Goal: Task Accomplishment & Management: Complete application form

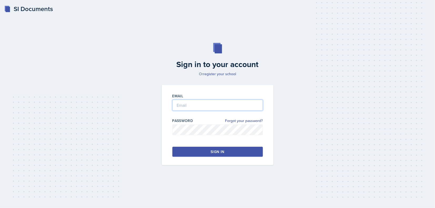
type input "[EMAIL_ADDRESS][DOMAIN_NAME]"
click at [214, 159] on div "Email [EMAIL_ADDRESS][DOMAIN_NAME] Password Forgot your password? Sign in" at bounding box center [218, 125] width 112 height 80
click at [211, 156] on button "Sign in" at bounding box center [218, 152] width 91 height 10
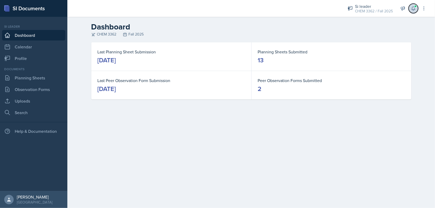
click at [416, 7] on span at bounding box center [415, 6] width 3 height 3
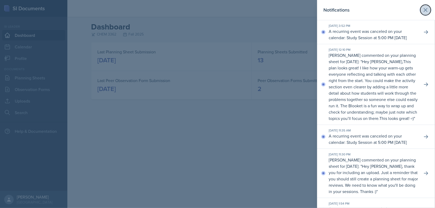
click at [425, 7] on icon at bounding box center [426, 10] width 6 height 6
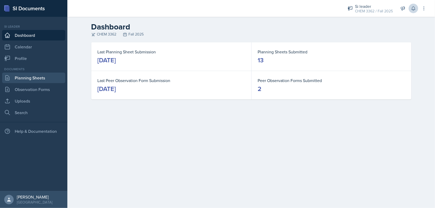
click at [37, 78] on link "Planning Sheets" at bounding box center [33, 78] width 63 height 11
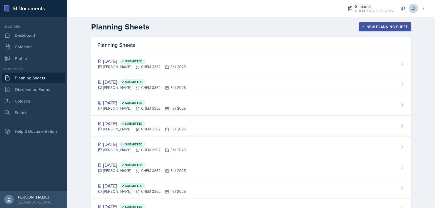
click at [376, 28] on div "New Planning Sheet" at bounding box center [385, 27] width 45 height 4
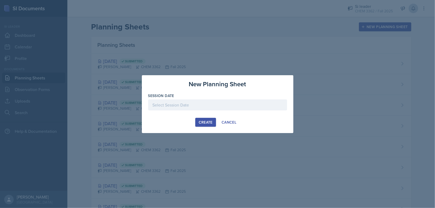
click at [172, 107] on div at bounding box center [217, 105] width 139 height 11
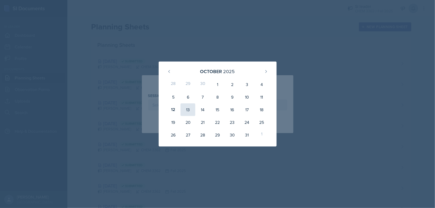
click at [193, 111] on div "13" at bounding box center [188, 110] width 15 height 13
type input "[DATE]"
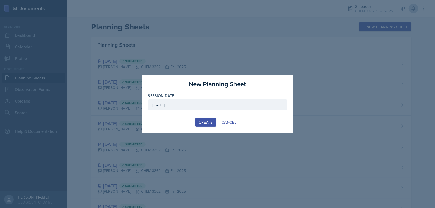
click at [205, 120] on div "Create" at bounding box center [206, 122] width 14 height 4
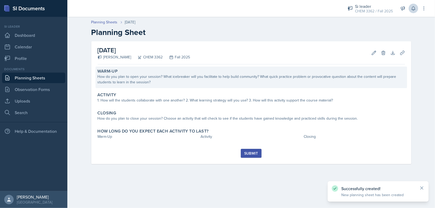
click at [136, 85] on div "Warm-Up How do you plan to open your session? What icebreaker will you facilita…" at bounding box center [252, 78] width 312 height 22
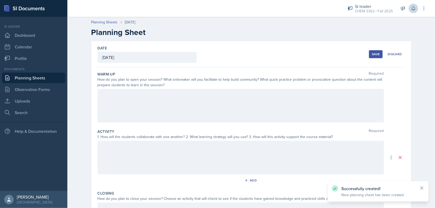
click at [140, 106] on div at bounding box center [241, 106] width 287 height 34
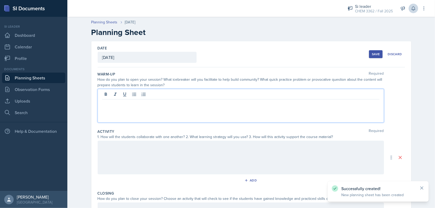
click at [153, 157] on div at bounding box center [241, 158] width 287 height 34
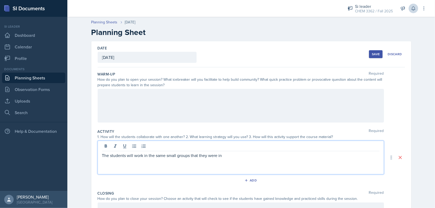
click at [154, 105] on div at bounding box center [241, 106] width 287 height 34
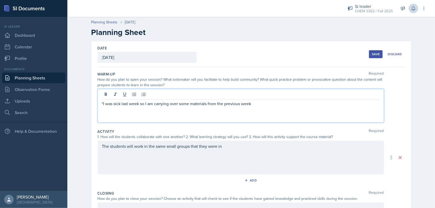
click at [205, 105] on p "*I was sick last week so I am carrying over some materials from the previous we…" at bounding box center [241, 104] width 278 height 6
click at [207, 105] on p "*I was sick last week so I am carrying over some materials from the previous we…" at bounding box center [241, 104] width 278 height 6
drag, startPoint x: 209, startPoint y: 104, endPoint x: 215, endPoint y: 105, distance: 6.5
click at [215, 105] on p "*I was sick last week so I am carrying over some materials from the previous we…" at bounding box center [241, 104] width 278 height 6
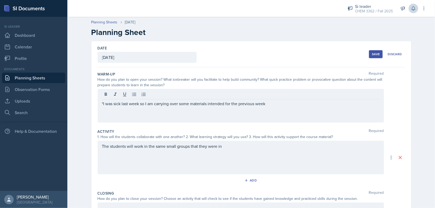
click at [277, 110] on div "*I was sick last week so I am carrying over some materials intended for the pre…" at bounding box center [241, 106] width 287 height 34
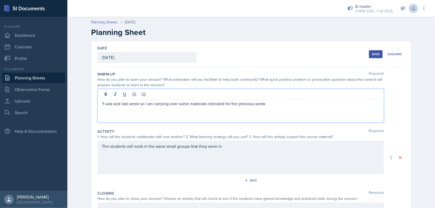
click at [273, 108] on div "*I was sick last week so I am carrying over some materials intended for the pre…" at bounding box center [241, 106] width 287 height 34
click at [267, 105] on p "*I was sick last week so I am carrying over some materials intended for the pre…" at bounding box center [241, 104] width 278 height 6
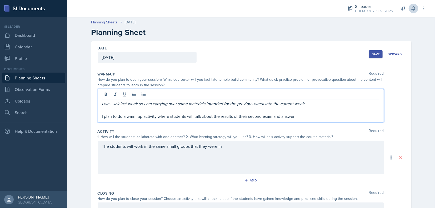
click at [270, 116] on p "I plan to do a warm up activity where students will talk about the results of t…" at bounding box center [241, 116] width 278 height 6
click at [354, 120] on div "I was sick last week so I am carrying over some materials intended for the prev…" at bounding box center [241, 106] width 287 height 34
click at [345, 117] on p "I plan to do a warm up activity where students will talk about the results of t…" at bounding box center [241, 116] width 278 height 6
drag, startPoint x: 273, startPoint y: 113, endPoint x: 301, endPoint y: 116, distance: 28.6
click at [301, 116] on p "I plan to do a warm up activity where students will talk about the results of t…" at bounding box center [241, 116] width 278 height 6
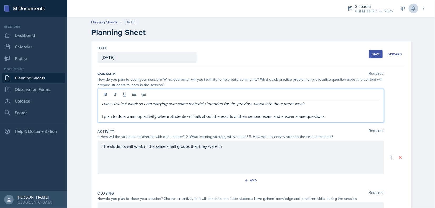
click at [323, 116] on p "I plan to do a warm up activity where students will talk about the results of t…" at bounding box center [241, 116] width 278 height 6
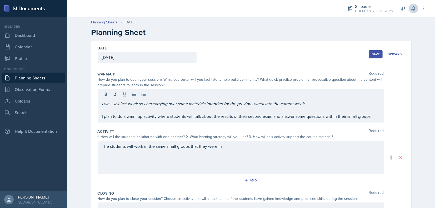
click at [385, 112] on div "I was sick last week so I am carrying over some materials intended for the prev…" at bounding box center [252, 106] width 308 height 34
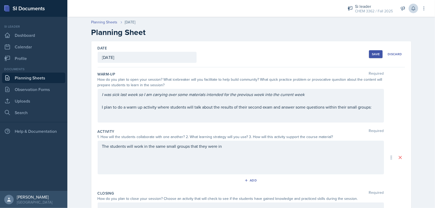
click at [369, 115] on div "I was sick last week so I am carrying over some materials intended for the prev…" at bounding box center [241, 106] width 287 height 34
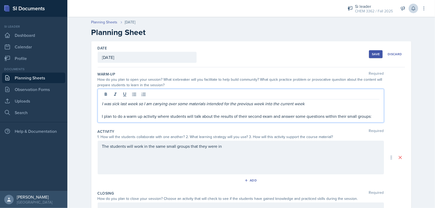
click at [372, 114] on p "I plan to do a warm up activity where students will talk about the results of t…" at bounding box center [241, 116] width 278 height 6
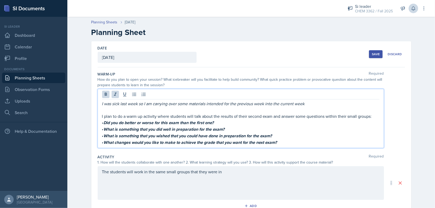
click at [104, 122] on em "Did you do better or worse for this exam than the first one?" at bounding box center [159, 123] width 110 height 6
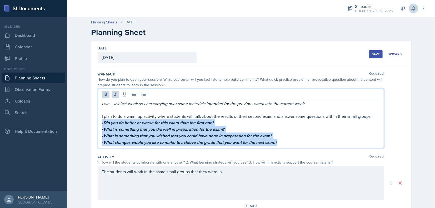
drag, startPoint x: 100, startPoint y: 122, endPoint x: 280, endPoint y: 140, distance: 181.1
click at [286, 143] on div "I was sick last week so I am carrying over some materials intended for the prev…" at bounding box center [241, 123] width 278 height 45
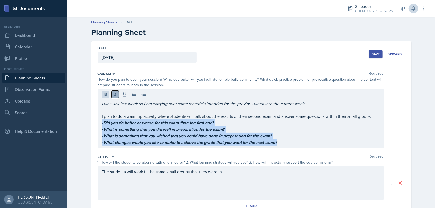
click at [114, 96] on icon at bounding box center [115, 94] width 5 height 5
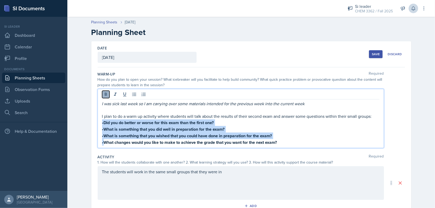
click at [107, 94] on button at bounding box center [105, 94] width 7 height 7
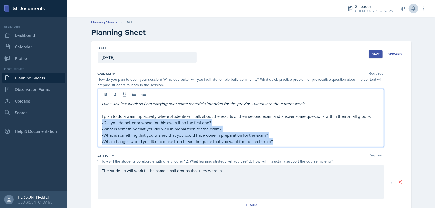
drag, startPoint x: 101, startPoint y: 135, endPoint x: 101, endPoint y: 130, distance: 5.3
click at [102, 135] on p "•What is something that you wished that you could have done in preparation for …" at bounding box center [241, 135] width 278 height 6
click at [102, 121] on p "•Did you do better or worse for this exam than the first one?" at bounding box center [241, 123] width 278 height 6
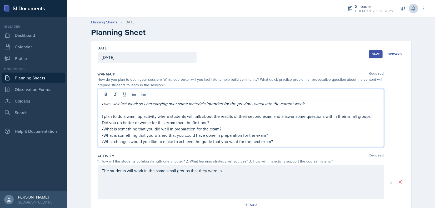
click at [102, 129] on p "•What is something that you did well in preparation for the exam?" at bounding box center [241, 129] width 278 height 6
click at [103, 136] on p "•What is something that you wished that you could have done in preparation for …" at bounding box center [241, 135] width 278 height 6
click at [103, 140] on p "•What changes would you like to make to achieve the grade that you want for the…" at bounding box center [241, 142] width 278 height 6
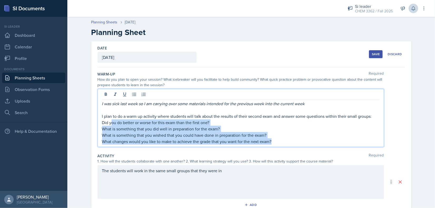
drag, startPoint x: 287, startPoint y: 140, endPoint x: 109, endPoint y: 119, distance: 179.3
click at [110, 119] on div "I was sick last week so I am carrying over some materials intended for the prev…" at bounding box center [241, 123] width 278 height 44
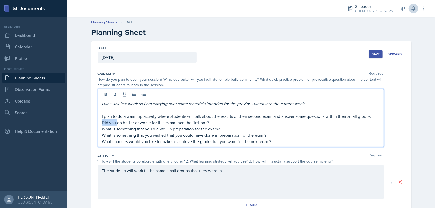
drag, startPoint x: 100, startPoint y: 119, endPoint x: 116, endPoint y: 124, distance: 16.6
click at [116, 124] on p "Did you do better or worse for this exam than the first one?" at bounding box center [241, 123] width 278 height 6
click at [105, 124] on p "Did you do better or worse for this exam than the first one?" at bounding box center [241, 123] width 278 height 6
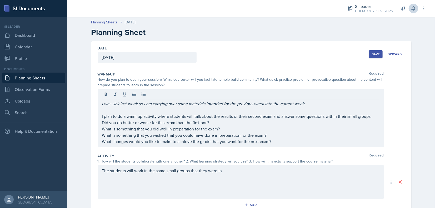
drag, startPoint x: 99, startPoint y: 123, endPoint x: 272, endPoint y: 145, distance: 173.7
click at [272, 145] on div "I was sick last week so I am carrying over some materials intended for the prev…" at bounding box center [241, 118] width 287 height 58
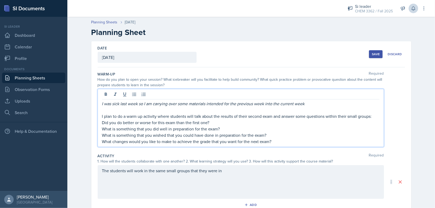
click at [269, 142] on p "What changes would you like to make to achieve the grade that you want for the …" at bounding box center [241, 142] width 278 height 6
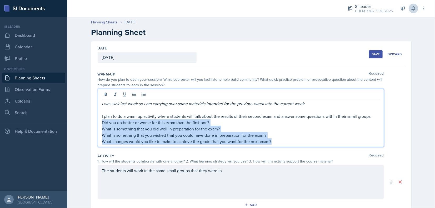
drag, startPoint x: 271, startPoint y: 141, endPoint x: 94, endPoint y: 124, distance: 177.6
click at [94, 124] on div "Date [DATE] [DATE] 28 29 30 1 2 3 4 5 6 7 8 9 10 11 12 13 14 15 16 17 18 19 20 …" at bounding box center [251, 169] width 320 height 257
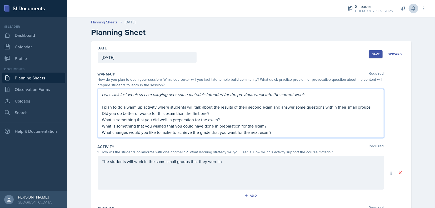
click at [132, 106] on p "I plan to do a warm up activity where students will talk about the results of t…" at bounding box center [241, 107] width 278 height 6
click at [216, 132] on p "What changes would you like to make to achieve the grade that you want for the …" at bounding box center [241, 132] width 278 height 6
click at [266, 128] on p "What is something that you wished that you could have done in preparation for t…" at bounding box center [241, 126] width 278 height 6
click at [274, 133] on p "What changes would you like to make to achieve the grade that you want for the …" at bounding box center [241, 132] width 278 height 6
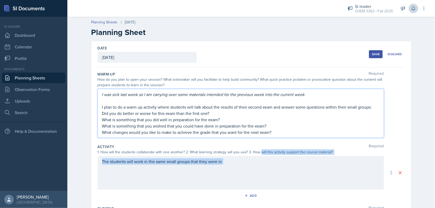
drag, startPoint x: 258, startPoint y: 153, endPoint x: 258, endPoint y: 156, distance: 3.4
click at [258, 156] on div "Activity Required 1. How will the students collaborate with one another? 2. Wha…" at bounding box center [252, 173] width 308 height 62
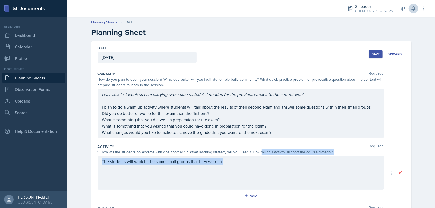
click at [245, 170] on div "The students will work in the same small groups that they were in" at bounding box center [241, 173] width 287 height 34
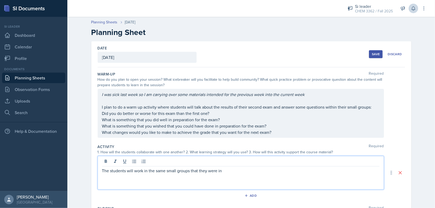
click at [223, 122] on div "I was sick last week so I am carrying over some materials intended for the prev…" at bounding box center [241, 113] width 278 height 44
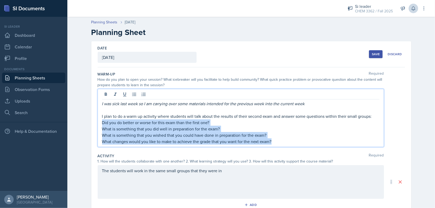
drag, startPoint x: 273, startPoint y: 142, endPoint x: 95, endPoint y: 122, distance: 179.0
click at [95, 122] on div "Date [DATE] [DATE] 28 29 30 1 2 3 4 5 6 7 8 9 10 11 12 13 14 15 16 17 18 19 20 …" at bounding box center [251, 169] width 320 height 257
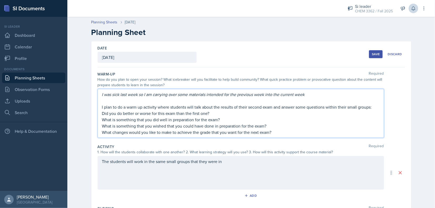
click at [178, 141] on div "Warm-Up Required How do you plan to open your session? What icebreaker will you…" at bounding box center [252, 106] width 308 height 73
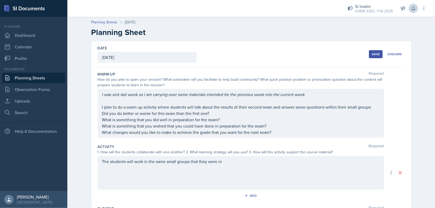
click at [247, 124] on div "I was sick last week so I am carrying over some materials intended for the prev…" at bounding box center [241, 113] width 278 height 44
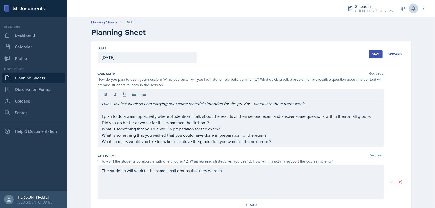
click at [98, 122] on div "I was sick last week so I am carrying over some materials intended for the prev…" at bounding box center [241, 118] width 287 height 58
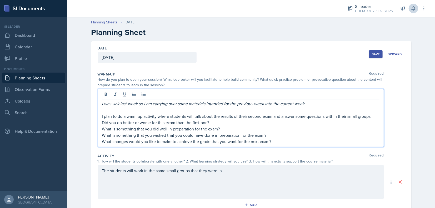
click at [98, 123] on div "I was sick last week so I am carrying over some materials intended for the prev…" at bounding box center [241, 118] width 287 height 58
click at [102, 124] on p "Did you do better or worse for this exam than the first one?" at bounding box center [241, 123] width 278 height 6
click at [102, 123] on p "Did you do better or worse for this exam than the first one?" at bounding box center [241, 123] width 278 height 6
click at [102, 122] on p "Did you do better or worse for this exam than the first one?" at bounding box center [241, 123] width 278 height 6
click at [133, 96] on icon at bounding box center [134, 94] width 5 height 5
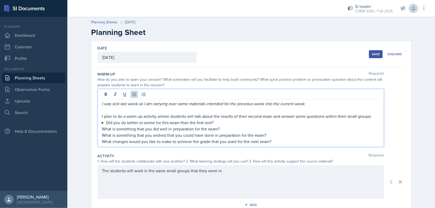
click at [104, 129] on p "What is something that you did well in preparation for the exam?" at bounding box center [241, 129] width 278 height 6
click at [132, 96] on icon at bounding box center [134, 94] width 5 height 5
click at [109, 135] on p "What is something that you wished that you could have done in preparation for t…" at bounding box center [241, 135] width 278 height 6
click at [132, 93] on icon at bounding box center [134, 94] width 4 height 3
click at [119, 142] on p "What changes would you like to make to achieve the grade that you want for the …" at bounding box center [241, 142] width 278 height 6
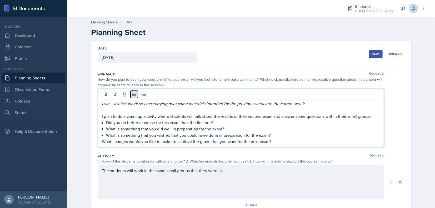
click at [132, 91] on button at bounding box center [134, 94] width 7 height 7
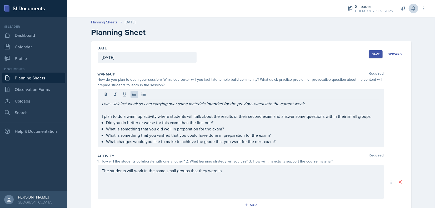
click at [215, 177] on div "The students will work in the same small groups that they were in" at bounding box center [241, 182] width 287 height 34
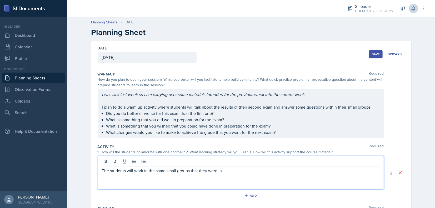
click at [233, 171] on p "The students will work in the same small groups that they were in" at bounding box center [241, 171] width 278 height 6
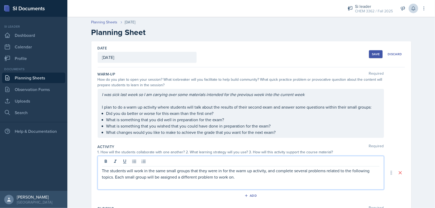
click at [240, 173] on p "The students will work in the same small groups that they were in for the warm …" at bounding box center [241, 174] width 278 height 13
click at [240, 174] on p "The students will work in the same small groups that they were in for the warm …" at bounding box center [241, 174] width 278 height 13
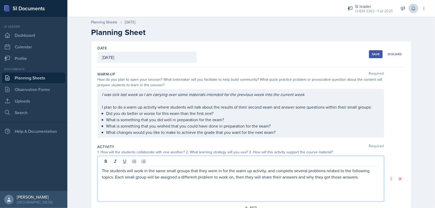
click at [244, 185] on p at bounding box center [241, 183] width 278 height 6
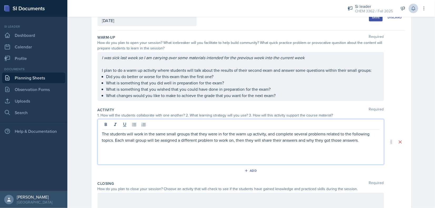
scroll to position [25, 0]
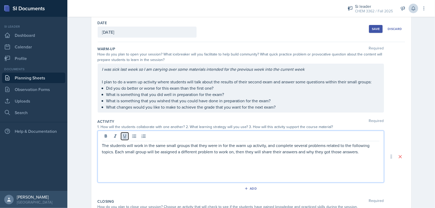
click at [122, 134] on icon at bounding box center [124, 136] width 5 height 5
click at [123, 136] on icon at bounding box center [124, 137] width 3 height 4
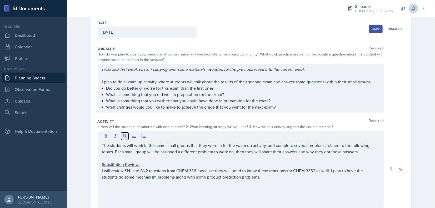
click at [125, 137] on icon at bounding box center [124, 136] width 5 height 5
click at [123, 136] on icon at bounding box center [124, 137] width 3 height 4
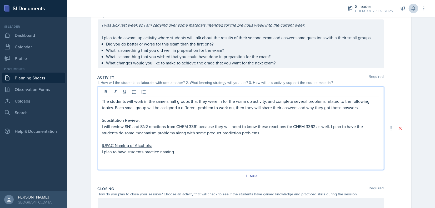
scroll to position [78, 0]
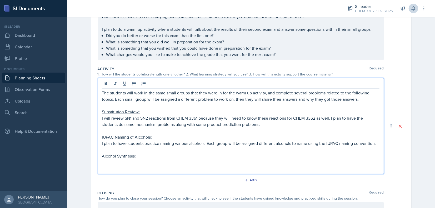
click at [120, 157] on p "Alcohol Synthesis:" at bounding box center [241, 156] width 278 height 6
click at [122, 85] on icon at bounding box center [124, 83] width 5 height 5
click at [109, 163] on p at bounding box center [241, 162] width 278 height 6
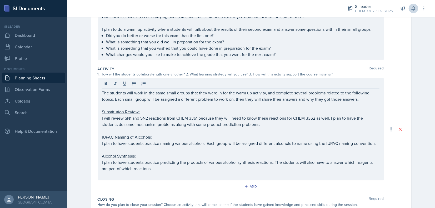
click at [161, 190] on div "Add" at bounding box center [252, 188] width 308 height 10
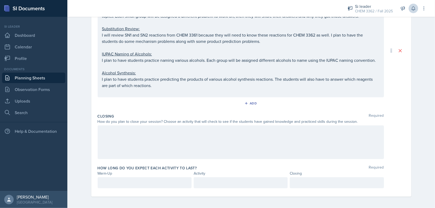
scroll to position [152, 0]
click at [130, 149] on div at bounding box center [241, 142] width 287 height 34
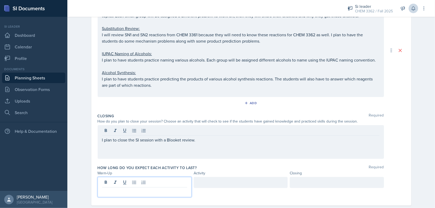
scroll to position [161, 0]
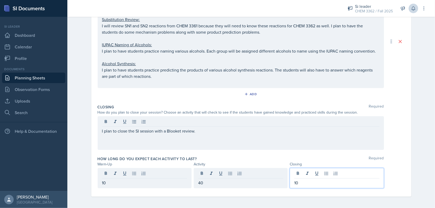
click at [216, 129] on p "I plan to close the SI session with a Blooket review." at bounding box center [241, 131] width 278 height 6
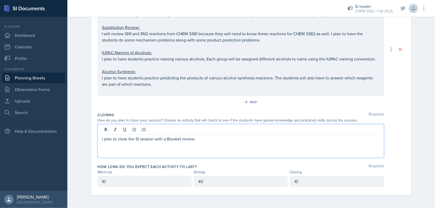
scroll to position [152, 0]
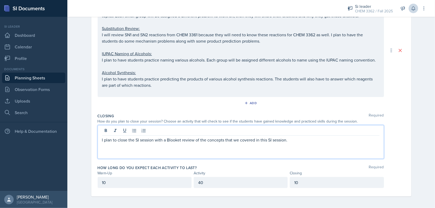
click at [265, 121] on div "How do you plan to close your session? Choose an activity that will check to se…" at bounding box center [241, 122] width 287 height 6
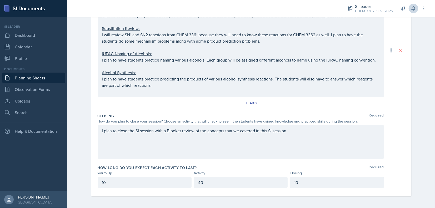
scroll to position [0, 0]
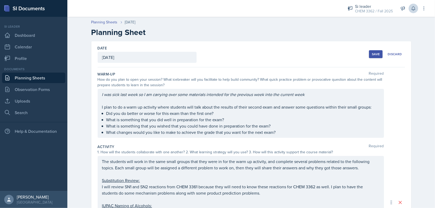
click at [375, 54] on div "Save" at bounding box center [376, 54] width 8 height 4
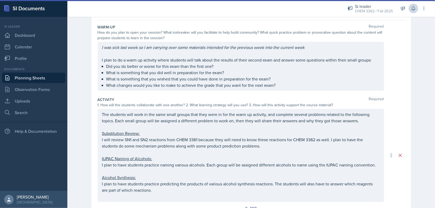
scroll to position [28, 0]
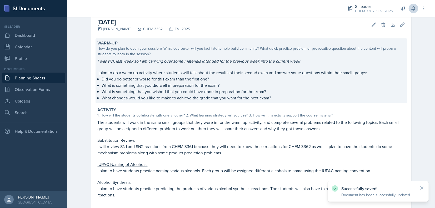
click at [304, 62] on p "I was sick last week so I am carrying over some materials intended for the prev…" at bounding box center [252, 61] width 308 height 6
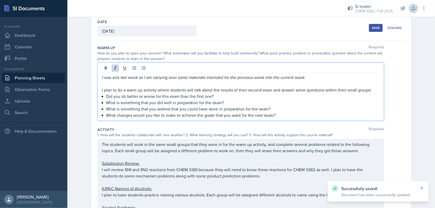
click at [309, 68] on div "I was sick last week so I am carrying over some materials intended for the prev…" at bounding box center [241, 92] width 287 height 58
click at [377, 29] on div "Save" at bounding box center [376, 28] width 8 height 4
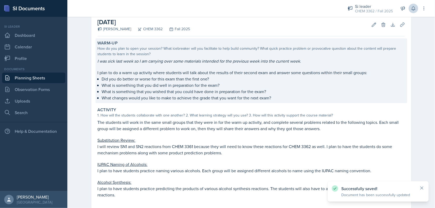
click at [134, 63] on em "I was sick last week so I am carrying over some materials intended for the prev…" at bounding box center [200, 61] width 204 height 6
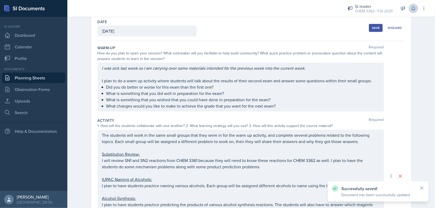
click at [136, 68] on div "I was sick last week so I am carrying over some materials intended for the prev…" at bounding box center [241, 87] width 287 height 49
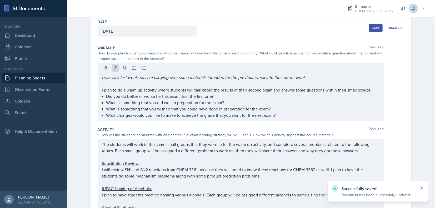
click at [375, 30] on button "Save" at bounding box center [376, 28] width 14 height 8
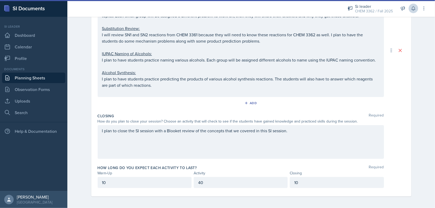
scroll to position [109, 0]
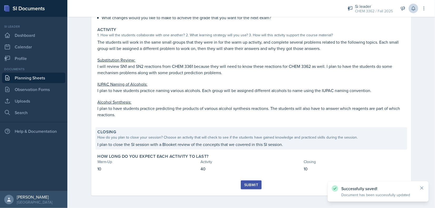
click at [226, 129] on div "Closing How do you plan to close your session? Choose an activity that will che…" at bounding box center [252, 138] width 312 height 22
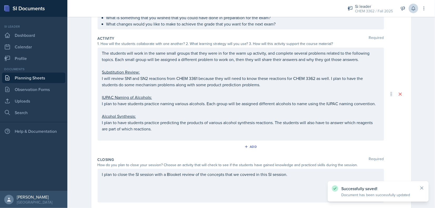
scroll to position [87, 0]
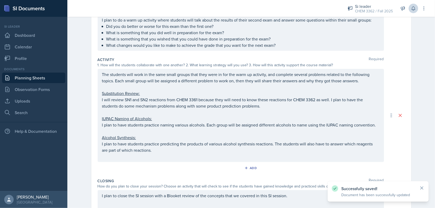
click at [207, 147] on div "The students will work in the same small groups that they were in for the warm …" at bounding box center [241, 115] width 278 height 88
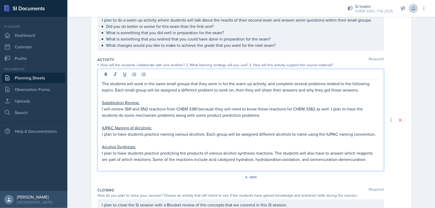
click at [314, 157] on p "I plan to have students practice predicting the products of various alcohol syn…" at bounding box center [241, 156] width 278 height 13
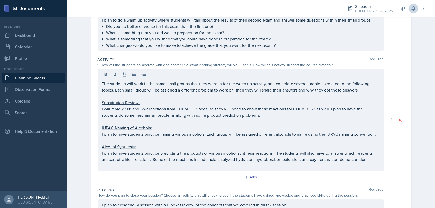
click at [313, 180] on div "Add" at bounding box center [252, 179] width 308 height 10
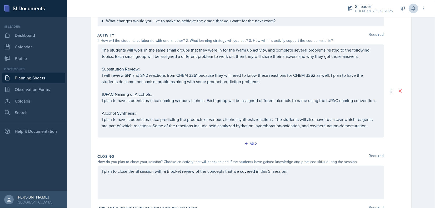
scroll to position [0, 0]
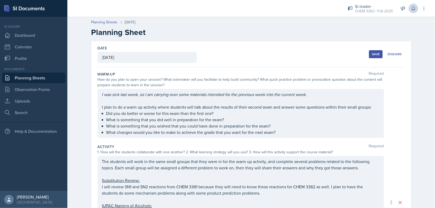
click at [375, 51] on button "Save" at bounding box center [376, 54] width 14 height 8
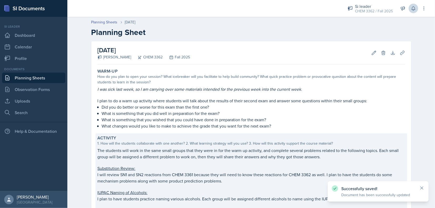
scroll to position [109, 0]
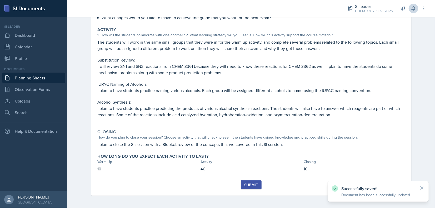
click at [241, 178] on div "Warm-Up How do you plan to open your session? What icebreaker will you facilita…" at bounding box center [252, 69] width 308 height 223
click at [247, 182] on button "Submit" at bounding box center [251, 185] width 21 height 9
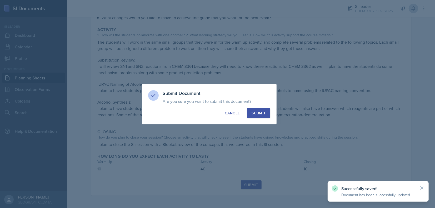
click at [258, 114] on div "Submit" at bounding box center [259, 113] width 14 height 5
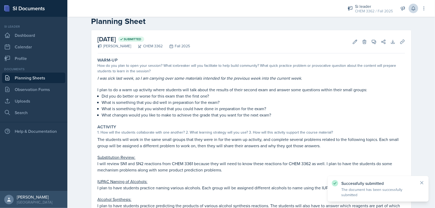
scroll to position [0, 0]
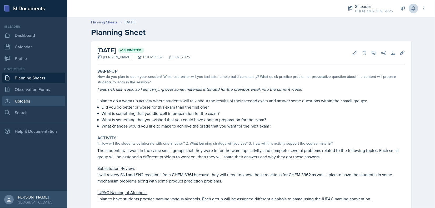
click at [26, 98] on link "Uploads" at bounding box center [33, 101] width 63 height 11
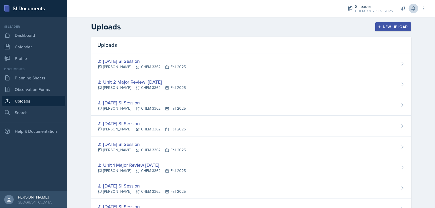
click at [403, 29] on div "New Upload" at bounding box center [393, 27] width 29 height 4
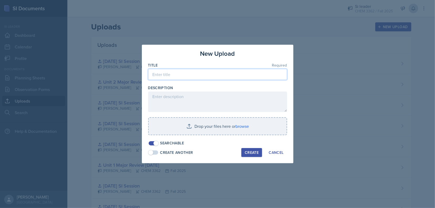
click at [207, 79] on input at bounding box center [217, 74] width 139 height 11
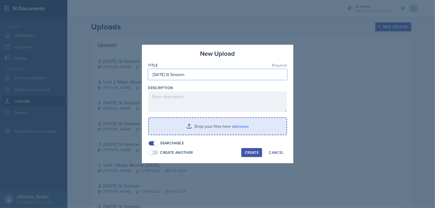
type input "[DATE] SI Session"
click at [239, 129] on input "file" at bounding box center [218, 126] width 138 height 17
click at [231, 125] on input "file" at bounding box center [218, 126] width 138 height 17
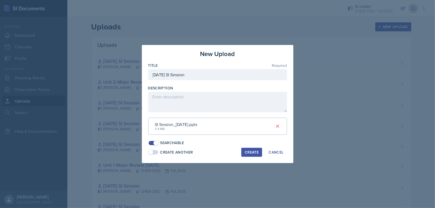
click at [245, 153] on div "Create" at bounding box center [252, 152] width 14 height 4
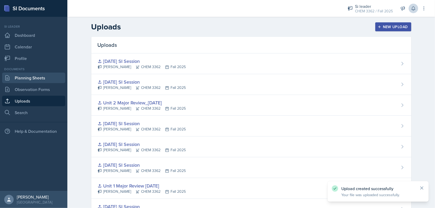
click at [15, 80] on link "Planning Sheets" at bounding box center [33, 78] width 63 height 11
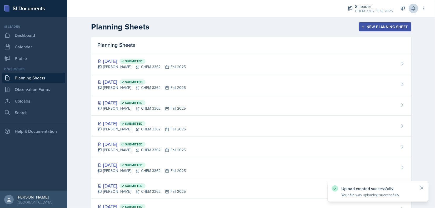
click at [372, 27] on div "New Planning Sheet" at bounding box center [385, 27] width 45 height 4
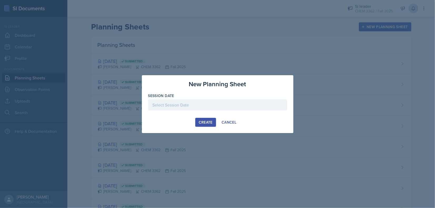
click at [176, 107] on div at bounding box center [217, 105] width 139 height 11
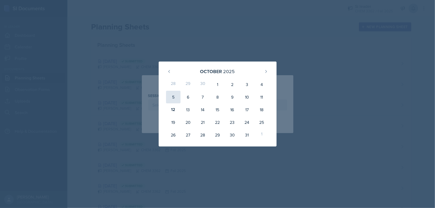
click at [167, 103] on div "5" at bounding box center [173, 97] width 15 height 13
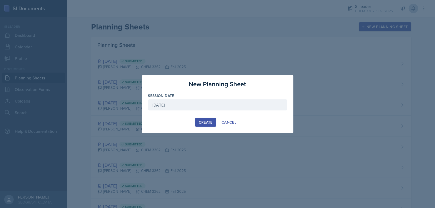
click at [190, 106] on div "[DATE]" at bounding box center [217, 105] width 139 height 11
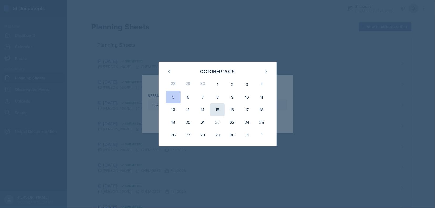
click at [215, 111] on div "15" at bounding box center [217, 110] width 15 height 13
type input "[DATE]"
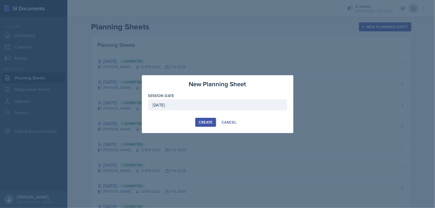
click at [205, 125] on div "Create" at bounding box center [206, 122] width 14 height 4
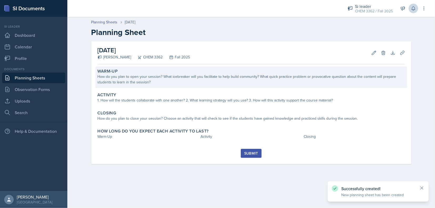
click at [137, 85] on div "Warm-Up How do you plan to open your session? What icebreaker will you facilita…" at bounding box center [252, 78] width 312 height 22
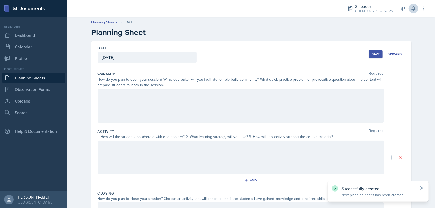
click at [139, 102] on div at bounding box center [241, 106] width 287 height 34
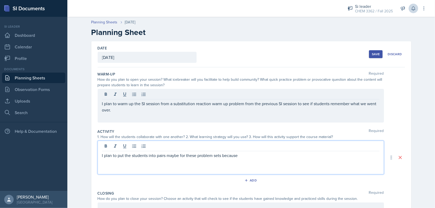
drag, startPoint x: 167, startPoint y: 156, endPoint x: 176, endPoint y: 156, distance: 9.0
click at [176, 156] on p "I plan to put the students into pairs maybe for these problem sets because" at bounding box center [241, 155] width 278 height 6
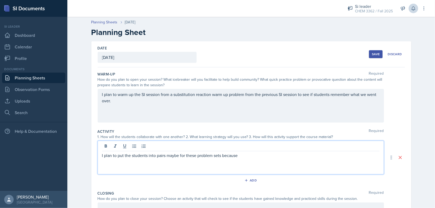
click at [176, 156] on p "I plan to put the students into pairs maybe for these problem sets because" at bounding box center [241, 155] width 278 height 6
drag, startPoint x: 166, startPoint y: 156, endPoint x: 178, endPoint y: 156, distance: 11.9
click at [178, 156] on p "I plan to put the students into pairs maybe for these problem sets because" at bounding box center [241, 155] width 278 height 6
click at [253, 159] on div "I plan to put the students into pairs for these problem sets because" at bounding box center [241, 158] width 287 height 34
drag, startPoint x: 240, startPoint y: 157, endPoint x: 230, endPoint y: 153, distance: 11.6
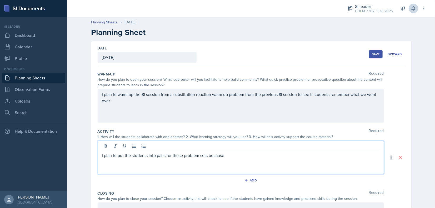
click at [240, 157] on p "I plan to put the students into pairs for these problem sets because" at bounding box center [241, 155] width 278 height 6
click at [284, 155] on p "I plan to put the students into pairs for these problem sets because there are" at bounding box center [241, 155] width 278 height 6
click at [273, 158] on p "I plan to put the students into pairs for these problem sets because there are" at bounding box center [241, 155] width 278 height 6
click at [264, 156] on p "I plan to put the students into pairs for these problem sets because there are" at bounding box center [241, 155] width 278 height 6
click at [116, 167] on p "Reduction of Carbonyl Compounds:" at bounding box center [241, 168] width 278 height 6
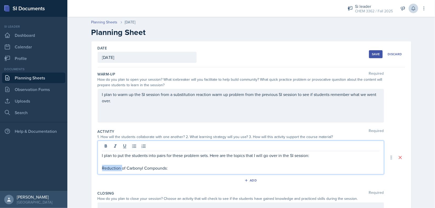
click at [116, 167] on p "Reduction of Carbonyl Compounds:" at bounding box center [241, 168] width 278 height 6
click at [121, 147] on button at bounding box center [124, 146] width 7 height 7
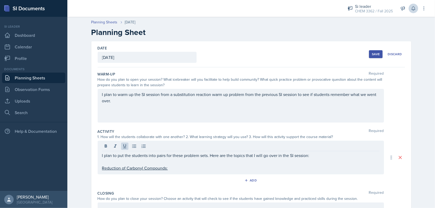
click at [184, 173] on div "I plan to put the students into pairs for these problem sets. Here are the topi…" at bounding box center [241, 158] width 287 height 34
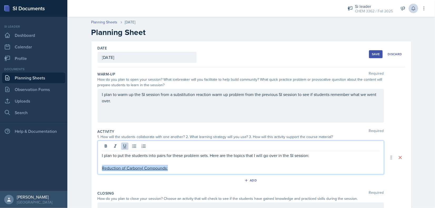
click at [180, 166] on p "Reduction of Carbonyl Compounds:" at bounding box center [241, 168] width 278 height 6
click at [322, 156] on p "I plan to put the students into pairs for these problem sets. Here are the topi…" at bounding box center [241, 155] width 278 height 6
click at [206, 154] on p "I plan to put the students into pairs for these problem sets. Here are the topi…" at bounding box center [241, 155] width 278 height 6
click at [207, 154] on p "I plan to put the students into pairs for these problem sets. Here are the topi…" at bounding box center [241, 155] width 278 height 6
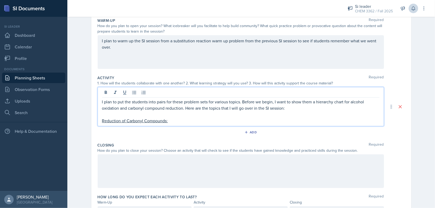
scroll to position [79, 0]
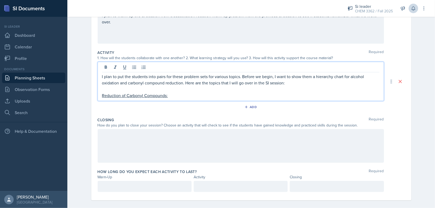
click at [179, 98] on div "I plan to put the students into pairs for these problem sets for various topics…" at bounding box center [241, 81] width 287 height 39
click at [174, 95] on p "Reduction of Carbonyl Compounds:" at bounding box center [241, 95] width 278 height 6
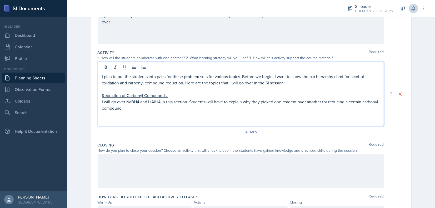
click at [102, 120] on p at bounding box center [241, 121] width 278 height 6
drag, startPoint x: 147, startPoint y: 120, endPoint x: 96, endPoint y: 120, distance: 51.1
click at [98, 120] on div "I plan to put the students into pairs for these problem sets for various topics…" at bounding box center [241, 94] width 287 height 65
click at [105, 119] on p "Oxidation of Alcohols:" at bounding box center [241, 121] width 278 height 6
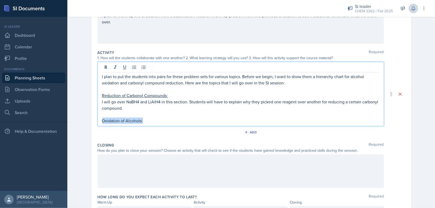
click at [105, 119] on p "Oxidation of Alcohols:" at bounding box center [241, 121] width 278 height 6
click at [123, 67] on icon at bounding box center [124, 67] width 5 height 5
click at [151, 116] on p at bounding box center [241, 114] width 278 height 6
click at [146, 120] on p "Oxidation of Alcohols:" at bounding box center [241, 121] width 278 height 6
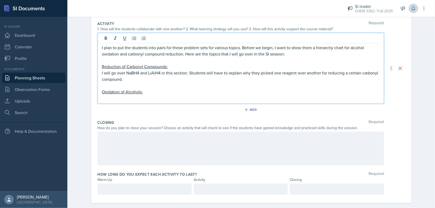
scroll to position [115, 0]
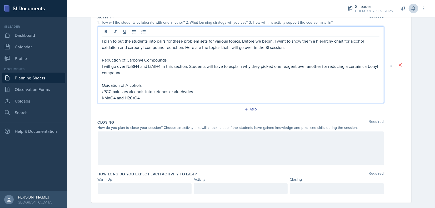
click at [102, 94] on p "•PCC oxidizes alcohols into ketones or aldehydes" at bounding box center [241, 91] width 278 height 6
drag, startPoint x: 137, startPoint y: 91, endPoint x: 219, endPoint y: 88, distance: 81.9
click at [219, 88] on p "I will go over PCC oxidizes alcohols into ketones or aldehydes" at bounding box center [241, 91] width 278 height 6
click at [99, 101] on div "I plan to put the students into pairs for these problem sets for various topics…" at bounding box center [241, 64] width 287 height 77
click at [99, 96] on div "I plan to put the students into pairs for these problem sets for various topics…" at bounding box center [241, 64] width 287 height 77
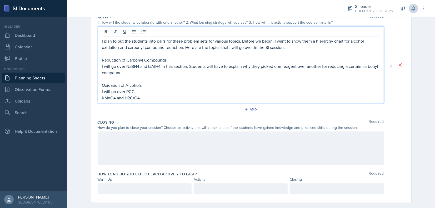
click at [102, 96] on p "KMnO4 and H2CrO4" at bounding box center [241, 98] width 278 height 6
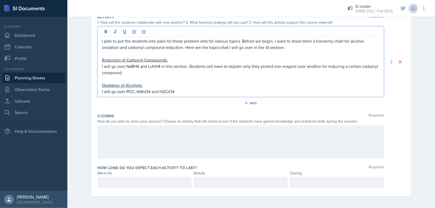
click at [148, 91] on p "I will go over PCC, KMnO4 and H2CrO4" at bounding box center [241, 91] width 278 height 6
click at [188, 92] on p "I will go over PCC, KMnO4, and H2CrO4" at bounding box center [241, 91] width 278 height 6
click at [186, 68] on p "I will go over NaBH4 and LiAlH4 in this section. Students will have to explain …" at bounding box center [241, 69] width 278 height 13
click at [188, 65] on p "I will go over NaBH4 and LiAlH4 in this section. Students will have to explain …" at bounding box center [241, 69] width 278 height 13
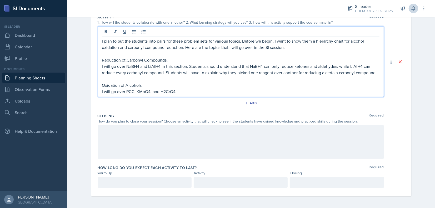
click at [114, 72] on p "I will go over NaBH4 and LiAlH4 in this section. Students should understand tha…" at bounding box center [241, 69] width 278 height 13
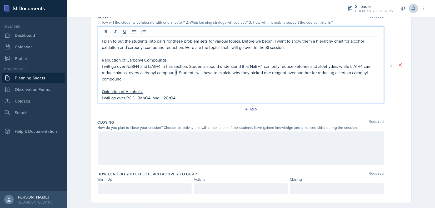
click at [174, 71] on p "I will go over NaBH4 and LiAlH4 in this section. Students should understand tha…" at bounding box center [241, 72] width 278 height 19
click at [175, 71] on p "I will go over NaBH4 and LiAlH4 in this section. Students should understand tha…" at bounding box center [241, 72] width 278 height 19
click at [191, 72] on p "I will go over NaBH4 and LiAlH4 in this section. Students should understand tha…" at bounding box center [241, 72] width 278 height 19
click at [197, 73] on p "I will go over NaBH4 and LiAlH4 in this section. Students should understand tha…" at bounding box center [241, 72] width 278 height 19
click at [198, 73] on p "I will go over NaBH4 and LiAlH4 in this section. Students should understand tha…" at bounding box center [241, 72] width 278 height 19
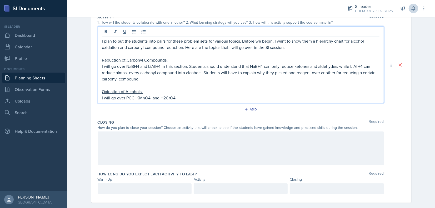
click at [192, 96] on p "I will go over PCC, KMnO4, and H2CrO4." at bounding box center [241, 98] width 278 height 6
click at [184, 97] on p "I will go over PCC, KMnO4, and H2CrO4." at bounding box center [241, 98] width 278 height 6
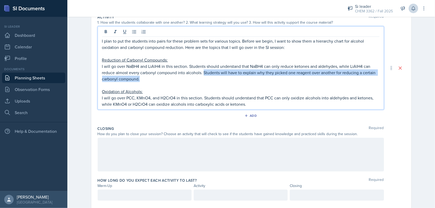
drag, startPoint x: 203, startPoint y: 71, endPoint x: 216, endPoint y: 78, distance: 15.3
click at [216, 78] on p "I will go over NaBH4 and LiAlH4 in this section. Students should understand tha…" at bounding box center [241, 72] width 278 height 19
copy p "Students will have to explain why they picked one reagent over another for redu…"
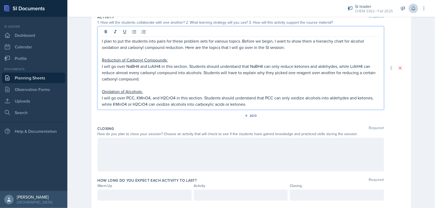
click at [254, 105] on p "I will go over PCC, KMnO4, and H2CrO4 in this section. Students should understa…" at bounding box center [241, 101] width 278 height 13
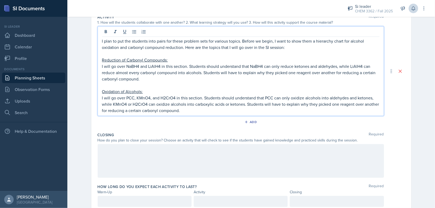
click at [164, 81] on p "I will go over NaBH4 and LiAlH4 in this section. Students should understand tha…" at bounding box center [241, 72] width 278 height 19
drag, startPoint x: 107, startPoint y: 111, endPoint x: 123, endPoint y: 112, distance: 16.6
click at [123, 112] on p "I will go over PCC, KMnO4, and H2CrO4 in this section. Students should understa…" at bounding box center [241, 104] width 278 height 19
click at [113, 110] on p "I will go over PCC, KMnO4, and H2CrO4 in this section. Students should understa…" at bounding box center [241, 104] width 278 height 19
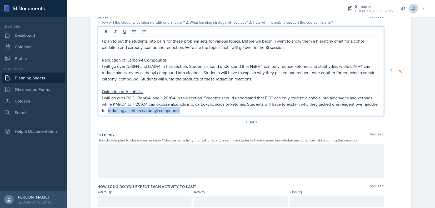
drag, startPoint x: 106, startPoint y: 112, endPoint x: 186, endPoint y: 113, distance: 80.3
click at [186, 113] on div "I plan to put the students into pairs for these problem sets for various topics…" at bounding box center [241, 71] width 287 height 90
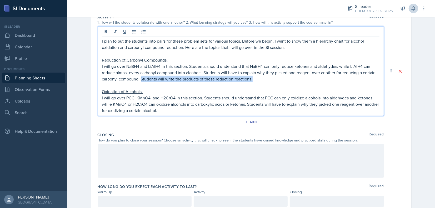
drag, startPoint x: 140, startPoint y: 77, endPoint x: 251, endPoint y: 80, distance: 111.4
click at [262, 80] on p "I will go over NaBH4 and LiAlH4 in this section. Students should understand tha…" at bounding box center [241, 72] width 278 height 19
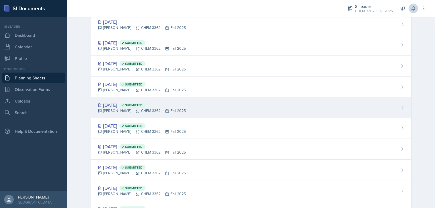
scroll to position [26, 0]
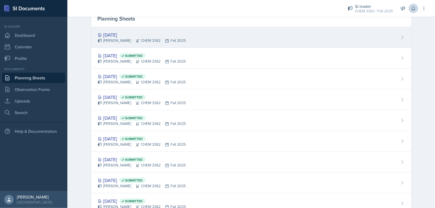
click at [133, 36] on div "[DATE]" at bounding box center [142, 34] width 88 height 7
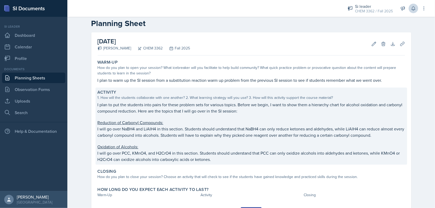
scroll to position [36, 0]
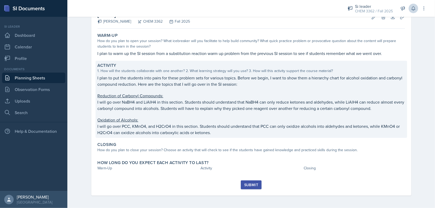
click at [211, 133] on p "I will go over PCC, KMnO4, and H2CrO4 in this section. Students should understa…" at bounding box center [252, 129] width 308 height 13
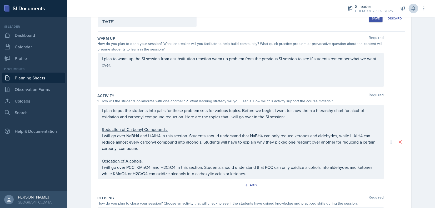
click at [260, 176] on p "I will go over PCC, KMnO4, and H2CrO4 in this section. Students should understa…" at bounding box center [241, 170] width 278 height 13
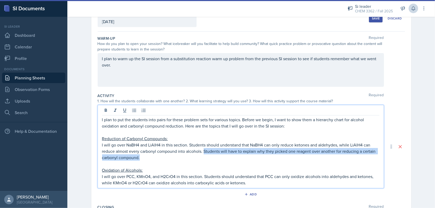
drag, startPoint x: 203, startPoint y: 151, endPoint x: 216, endPoint y: 156, distance: 14.2
click at [216, 156] on p "I will go over NaBH4 and LiAlH4 in this section. Students should understand tha…" at bounding box center [241, 151] width 278 height 19
copy p "Students will have to explain why they picked one reagent over another for redu…"
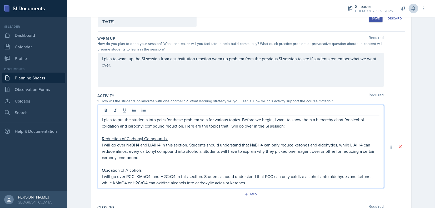
click at [248, 181] on p "I will go over PCC, KMnO4, and H2CrO4 in this section. Students should understa…" at bounding box center [241, 180] width 278 height 13
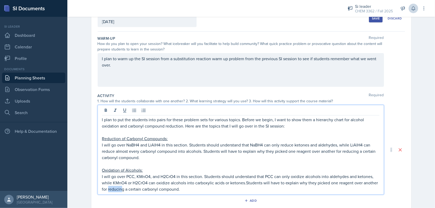
drag, startPoint x: 107, startPoint y: 188, endPoint x: 121, endPoint y: 189, distance: 14.0
click at [121, 189] on p "I will go over PCC, KMnO4, and H2CrO4 in this section. Students should understa…" at bounding box center [241, 183] width 278 height 19
click at [244, 181] on p "I will go over PCC, KMnO4, and H2CrO4 in this section. Students should understa…" at bounding box center [241, 183] width 278 height 19
drag, startPoint x: 108, startPoint y: 190, endPoint x: 122, endPoint y: 190, distance: 14.0
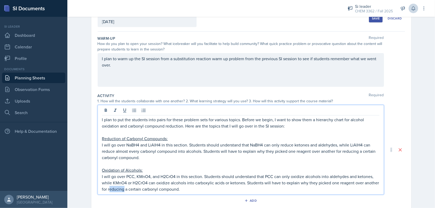
click at [122, 190] on p "I will go over PCC, KMnO4, and H2CrO4 in this section. Students should understa…" at bounding box center [241, 183] width 278 height 19
drag, startPoint x: 141, startPoint y: 191, endPoint x: 183, endPoint y: 186, distance: 42.1
click at [183, 186] on p "I will go over PCC, KMnO4, and H2CrO4 in this section. Students should understa…" at bounding box center [241, 183] width 278 height 19
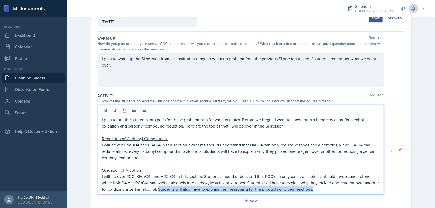
drag, startPoint x: 157, startPoint y: 189, endPoint x: 325, endPoint y: 189, distance: 168.6
click at [325, 189] on p "I will go over PCC, KMnO4, and H2CrO4 in this section. Students should understa…" at bounding box center [241, 183] width 278 height 19
copy p "Students will also have to explain their reasoning for the products of given re…"
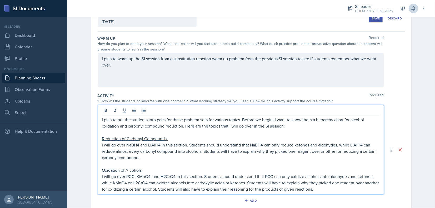
click at [147, 157] on p "I will go over NaBH4 and LiAlH4 in this section. Students should understand tha…" at bounding box center [241, 151] width 278 height 19
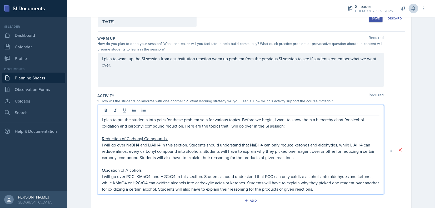
click at [139, 159] on p "I will go over NaBH4 and LiAlH4 in this section. Students should understand tha…" at bounding box center [241, 151] width 278 height 19
click at [138, 158] on p "I will go over NaBH4 and LiAlH4 in this section. Students should understand tha…" at bounding box center [241, 151] width 278 height 19
click at [321, 190] on p "I will go over PCC, KMnO4, and H2CrO4 in this section. Students should understa…" at bounding box center [241, 183] width 278 height 19
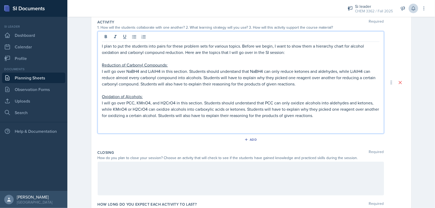
scroll to position [115, 0]
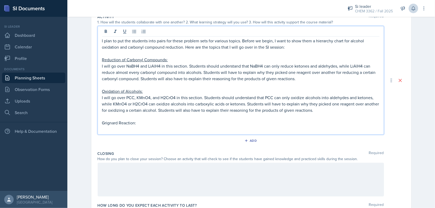
click at [108, 125] on p "Grignard Reaction:" at bounding box center [241, 123] width 278 height 6
click at [108, 123] on p "Grignard Reaction:" at bounding box center [241, 123] width 278 height 6
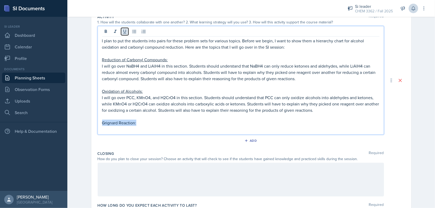
click at [123, 32] on icon at bounding box center [124, 32] width 3 height 4
click at [111, 130] on p at bounding box center [241, 129] width 278 height 6
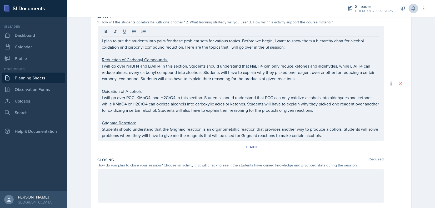
scroll to position [106, 0]
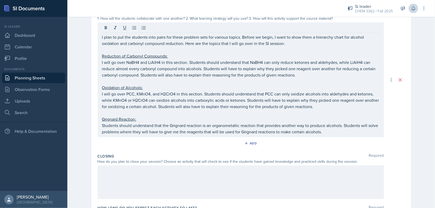
drag, startPoint x: 321, startPoint y: 170, endPoint x: 309, endPoint y: 176, distance: 13.2
click at [309, 176] on div "Closing Required How do you plan to close your session? Choose an activity that…" at bounding box center [252, 178] width 308 height 52
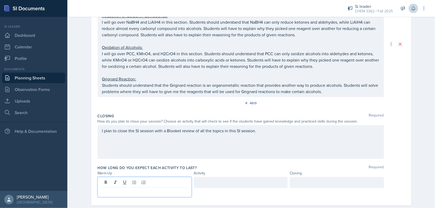
scroll to position [159, 0]
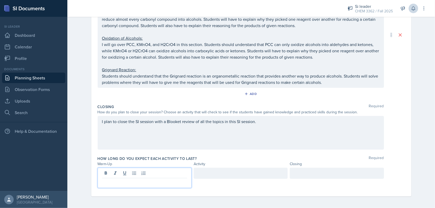
click at [146, 183] on p at bounding box center [144, 183] width 85 height 6
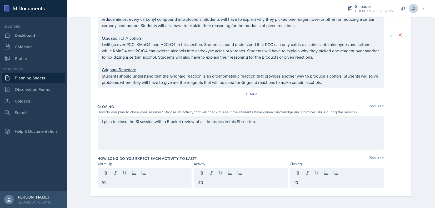
click at [293, 178] on div "10" at bounding box center [337, 178] width 94 height 20
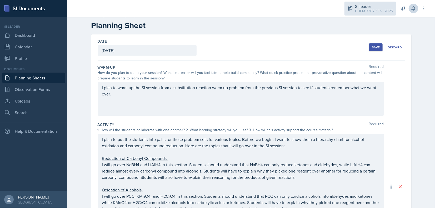
scroll to position [0, 0]
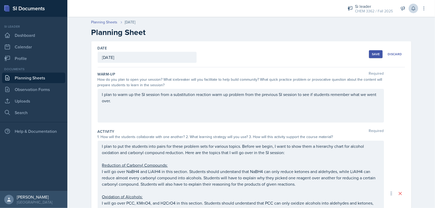
click at [369, 58] on button "Save" at bounding box center [376, 54] width 14 height 8
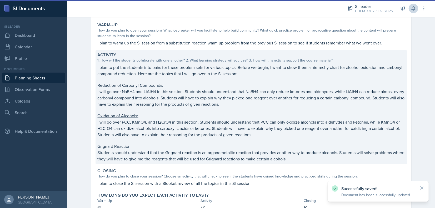
scroll to position [85, 0]
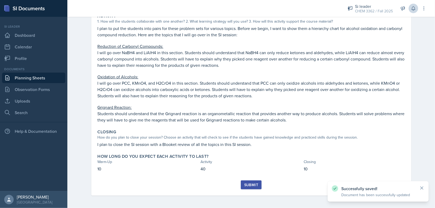
click at [250, 186] on div "Submit" at bounding box center [251, 185] width 14 height 4
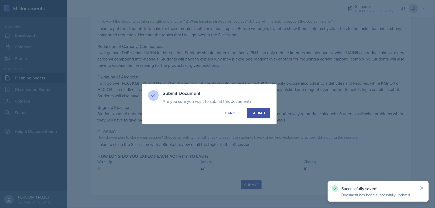
click at [264, 113] on div "Submit" at bounding box center [259, 113] width 14 height 5
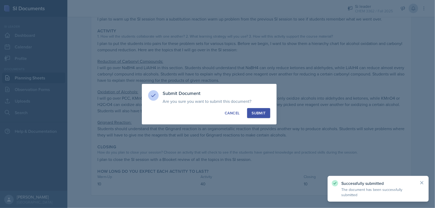
scroll to position [70, 0]
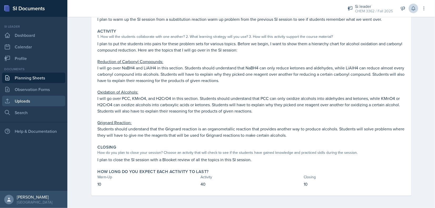
click at [25, 98] on link "Uploads" at bounding box center [33, 101] width 63 height 11
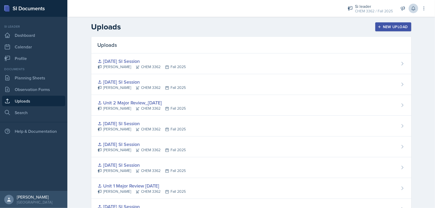
click at [402, 29] on button "New Upload" at bounding box center [394, 26] width 36 height 9
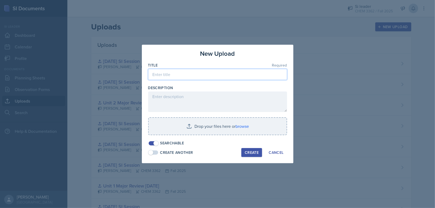
click at [233, 73] on input at bounding box center [217, 74] width 139 height 11
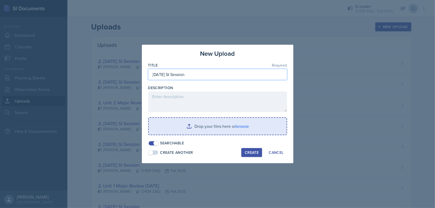
type input "[DATE] SI Session"
click at [215, 130] on input "file" at bounding box center [218, 126] width 138 height 17
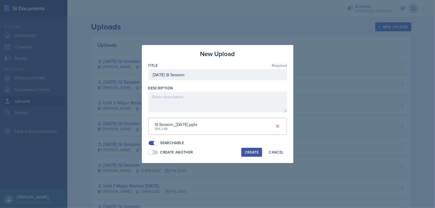
click at [258, 152] on div "Create" at bounding box center [252, 152] width 14 height 4
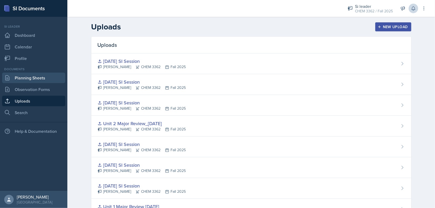
click at [31, 77] on link "Planning Sheets" at bounding box center [33, 78] width 63 height 11
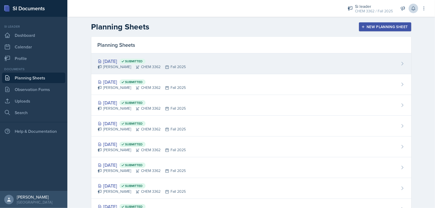
click at [167, 71] on div "[DATE] Submitted [PERSON_NAME] CHEM 3362 Fall 2025" at bounding box center [251, 63] width 320 height 21
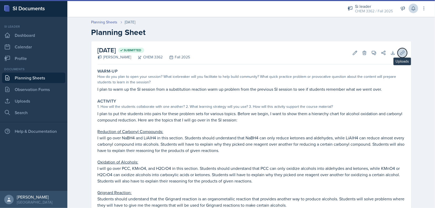
click at [400, 51] on icon at bounding box center [402, 52] width 5 height 5
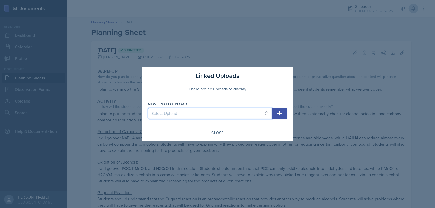
click at [188, 115] on select "Select Upload [DATE] SI Session [DATE] SI Session [DATE] SI Session Unit 1 Majo…" at bounding box center [210, 113] width 124 height 11
select select "3b0ef387-9c07-40ea-bdf8-b30f29366f41"
click at [148, 108] on select "Select Upload [DATE] SI Session [DATE] SI Session [DATE] SI Session Unit 1 Majo…" at bounding box center [210, 113] width 124 height 11
click at [285, 114] on button "button" at bounding box center [279, 113] width 15 height 11
select select
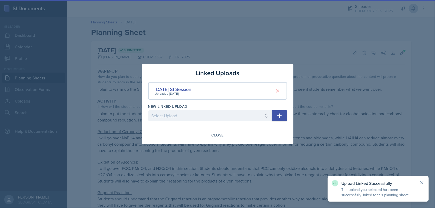
click at [92, 103] on div at bounding box center [217, 104] width 435 height 208
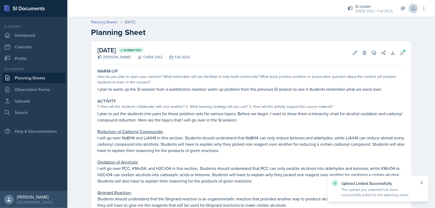
click at [215, 136] on p "I will go over NaBH4 and LiAlH4 in this section. Students should understand tha…" at bounding box center [252, 144] width 308 height 19
click at [104, 23] on link "Planning Sheets" at bounding box center [104, 22] width 26 height 6
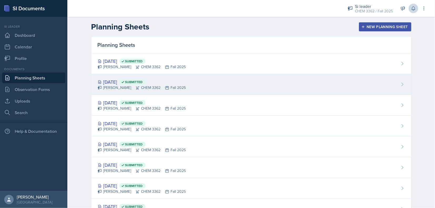
click at [117, 82] on div "[DATE] Submitted" at bounding box center [142, 81] width 88 height 7
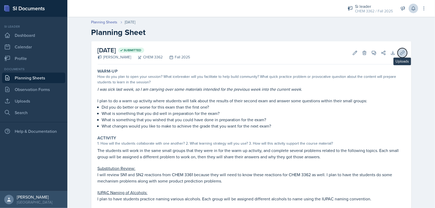
click at [402, 52] on icon at bounding box center [402, 52] width 5 height 5
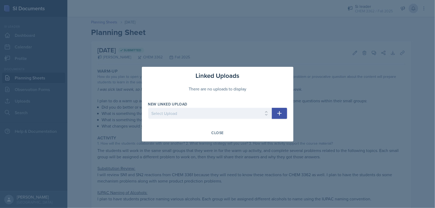
click at [201, 107] on div "New Linked Upload Select Upload [DATE] SI Session [DATE] SI Session [DATE] SI S…" at bounding box center [210, 113] width 124 height 23
click at [201, 114] on select "Select Upload [DATE] SI Session [DATE] SI Session [DATE] SI Session Unit 1 Majo…" at bounding box center [210, 113] width 124 height 11
select select "b3f7a608-0b73-4b26-9d31-a79bb63d2935"
click at [148, 108] on select "Select Upload [DATE] SI Session [DATE] SI Session [DATE] SI Session Unit 1 Majo…" at bounding box center [210, 113] width 124 height 11
click at [279, 113] on icon "button" at bounding box center [279, 113] width 4 height 4
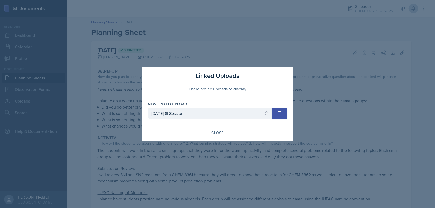
select select
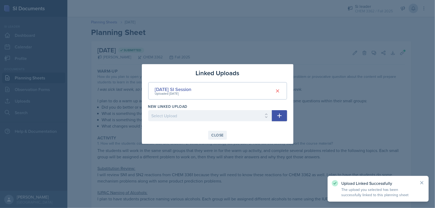
click at [217, 134] on div "Close" at bounding box center [218, 135] width 12 height 4
